Goal: Check status

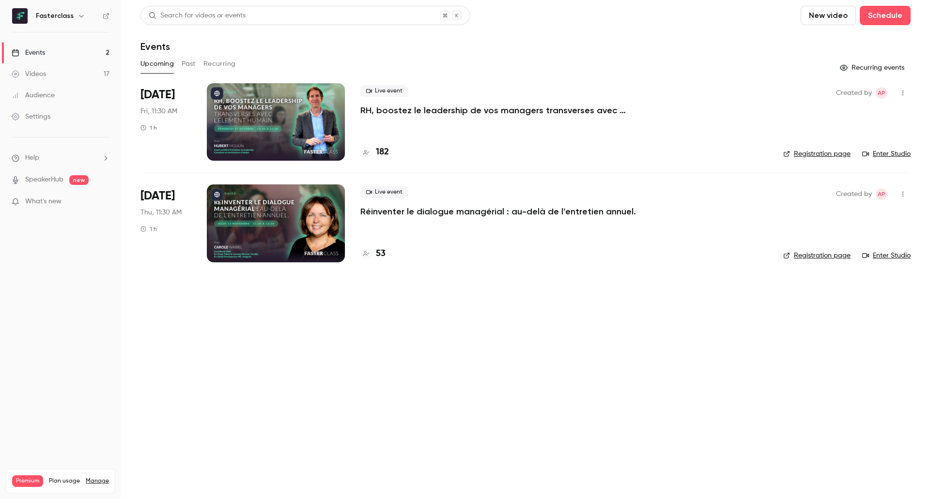
click at [398, 108] on p "RH, boostez le leadership de vos managers transverses avec l’Élement Humain." at bounding box center [505, 111] width 291 height 12
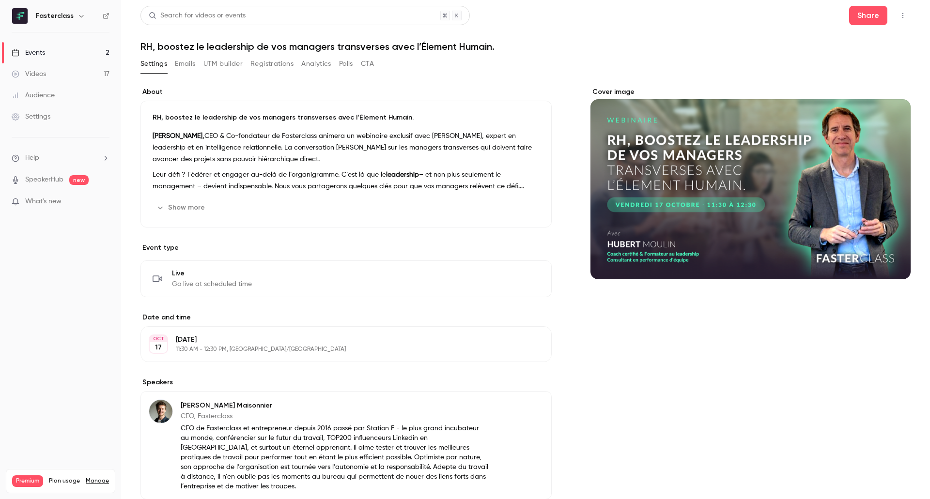
click at [261, 64] on button "Registrations" at bounding box center [271, 63] width 43 height 15
